Goal: Navigation & Orientation: Find specific page/section

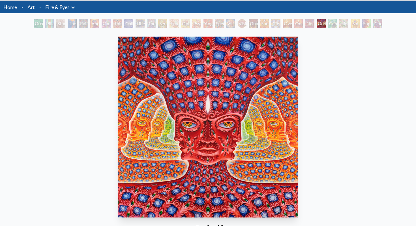
scroll to position [16, 0]
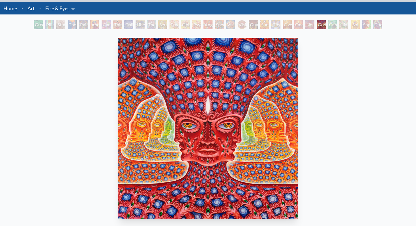
click at [65, 23] on div "Study for the Great Turn" at bounding box center [60, 24] width 9 height 9
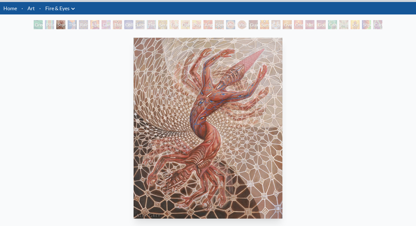
click at [97, 25] on div "Aperture" at bounding box center [94, 24] width 9 height 9
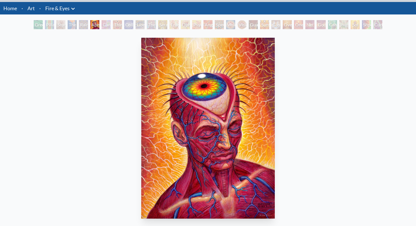
click at [151, 27] on div "The Seer" at bounding box center [151, 24] width 9 height 9
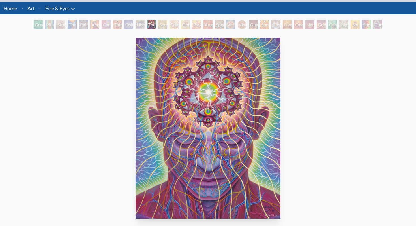
click at [320, 26] on div "Godself" at bounding box center [321, 24] width 9 height 9
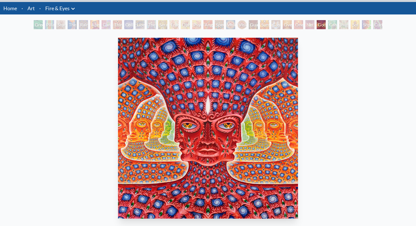
click at [337, 25] on div "Cannafist" at bounding box center [332, 24] width 9 height 9
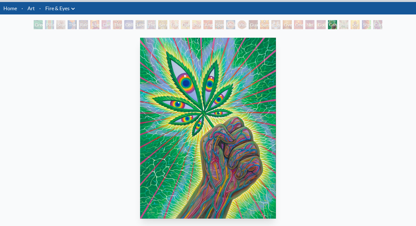
click at [371, 24] on div "Shpongled" at bounding box center [366, 24] width 9 height 9
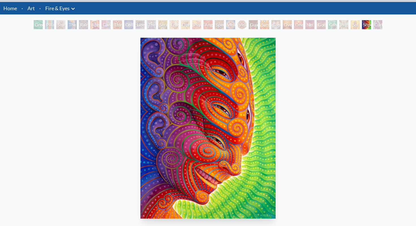
click at [382, 25] on div "Cuddle" at bounding box center [377, 24] width 9 height 9
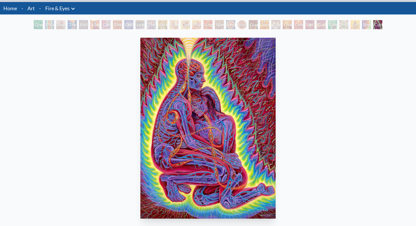
click at [363, 27] on div "Shpongled" at bounding box center [366, 24] width 9 height 9
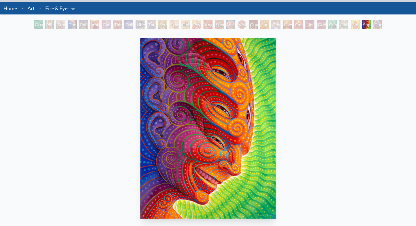
click at [351, 26] on div "Sol Invictus" at bounding box center [355, 24] width 9 height 9
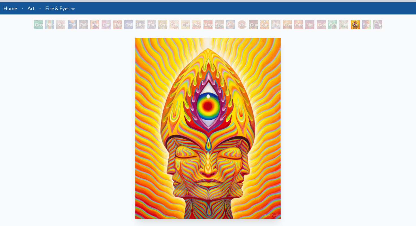
click at [54, 11] on link "Fire & Eyes" at bounding box center [57, 8] width 24 height 8
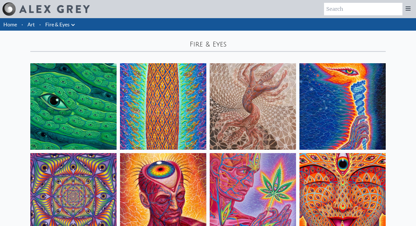
click at [8, 22] on link "Home" at bounding box center [10, 24] width 14 height 6
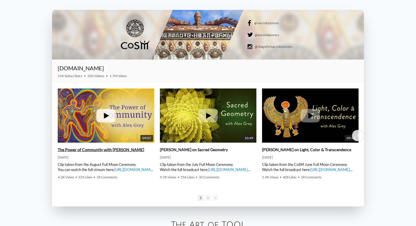
scroll to position [829, 0]
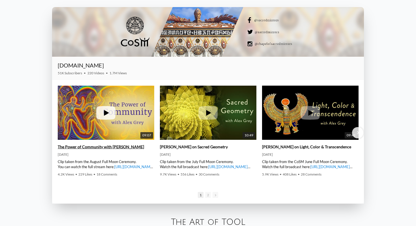
click at [123, 122] on img at bounding box center [106, 112] width 97 height 72
